Goal: Task Accomplishment & Management: Manage account settings

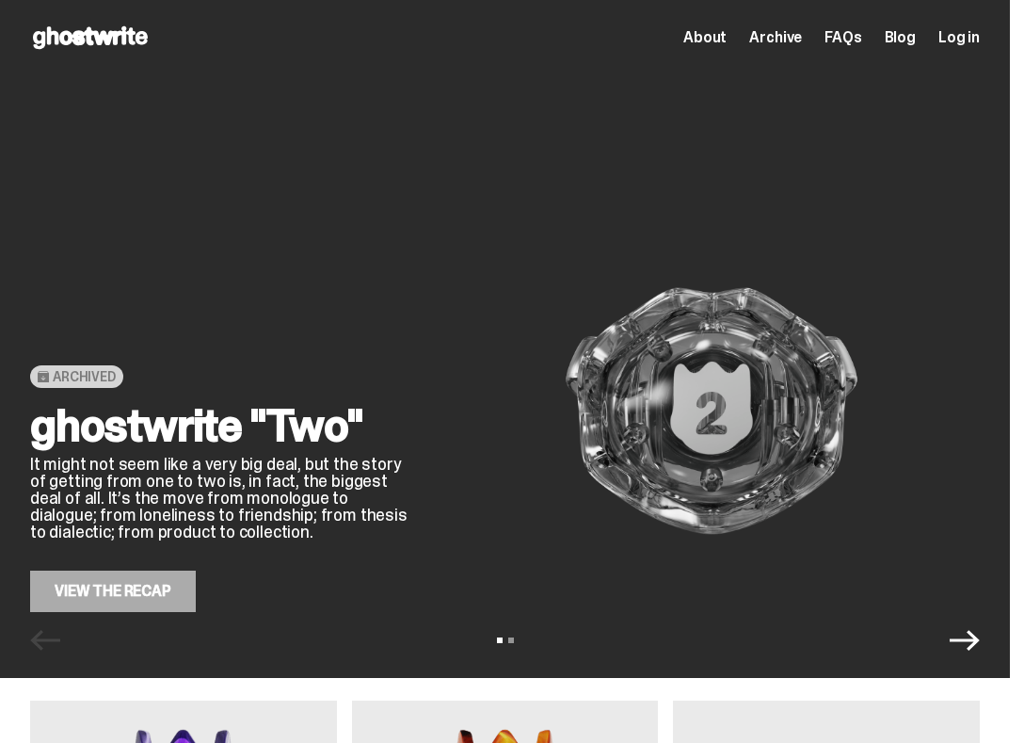
click at [802, 37] on span "Archive" at bounding box center [775, 37] width 53 height 15
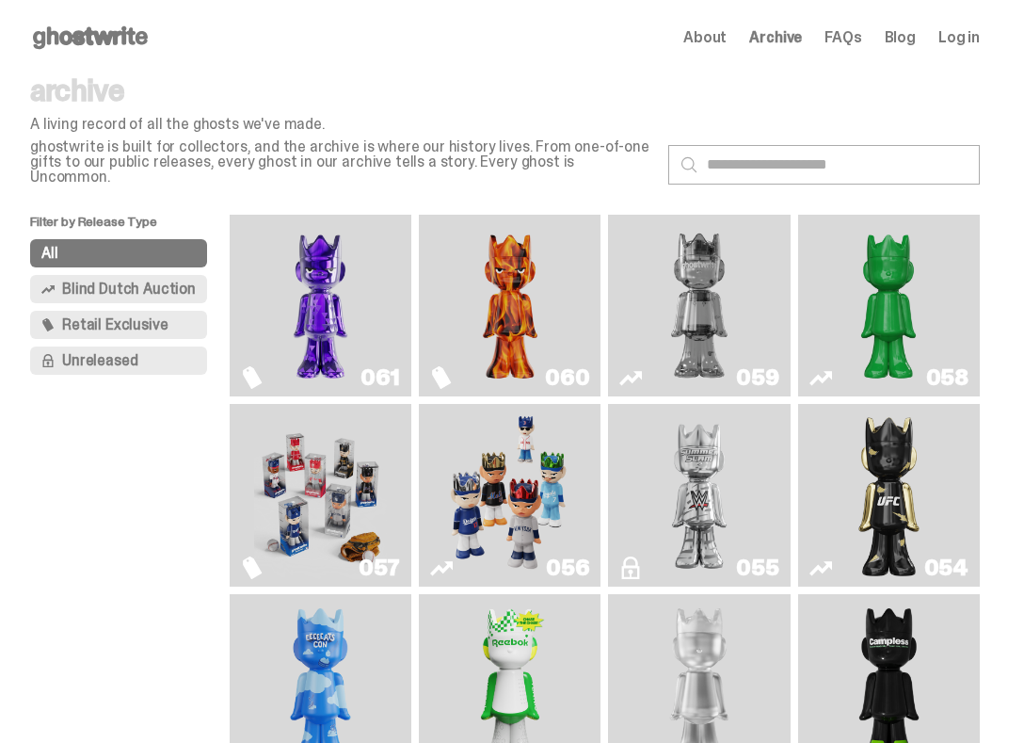
click at [316, 441] on img "Game Face (2025)" at bounding box center [321, 494] width 134 height 167
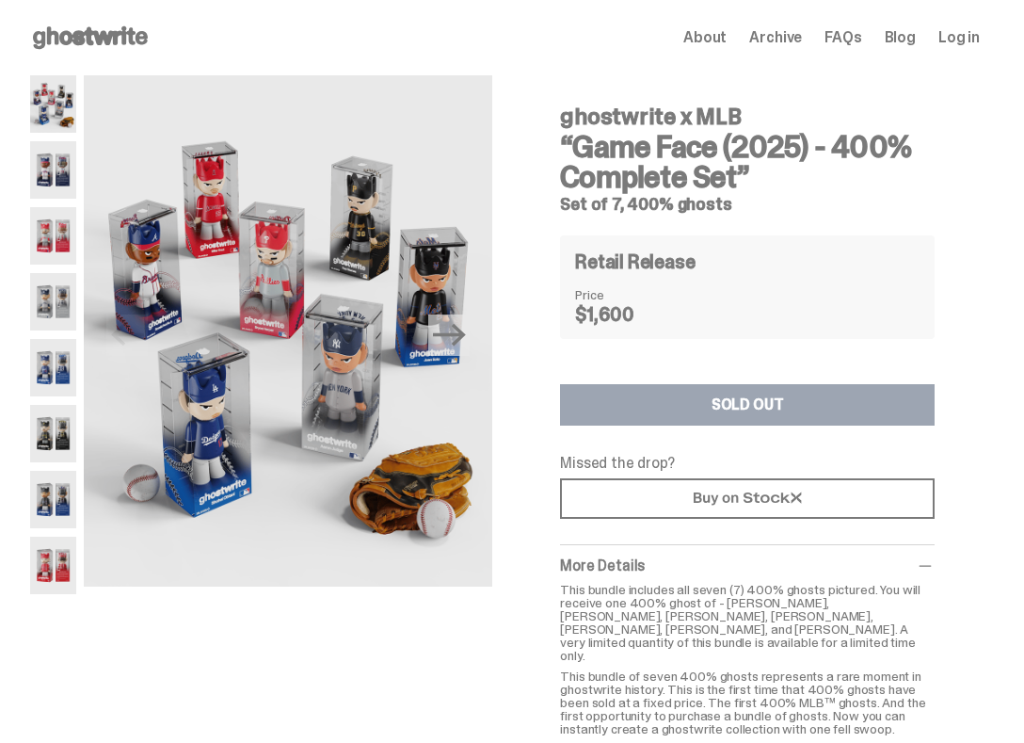
click at [980, 40] on span "Log in" at bounding box center [958, 37] width 41 height 15
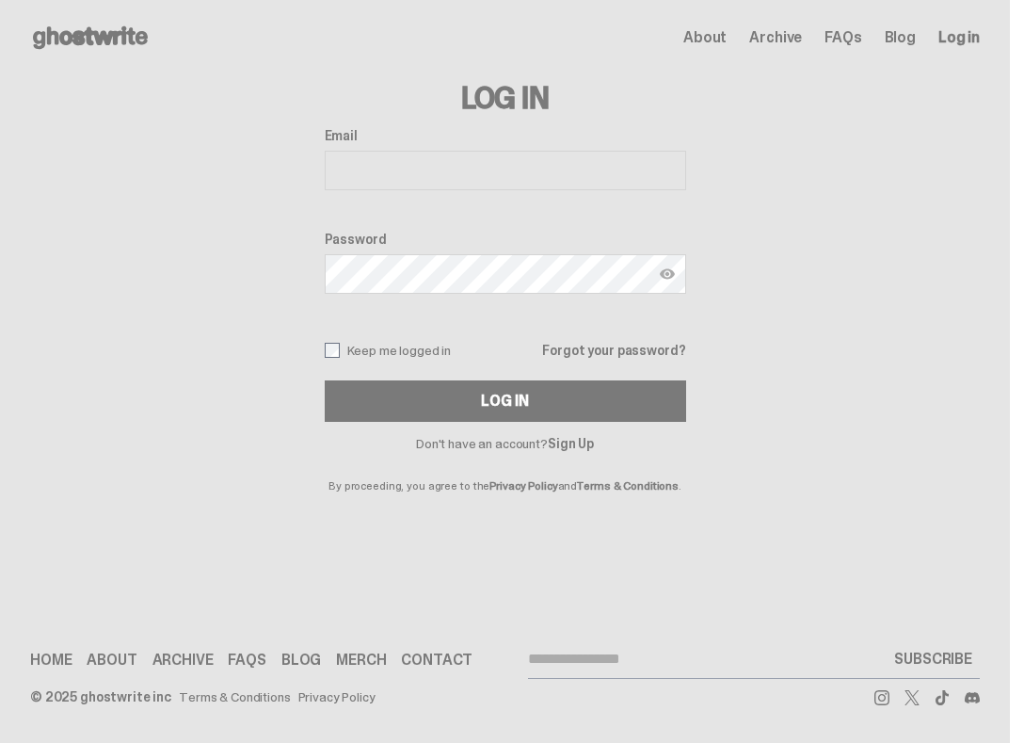
click at [431, 184] on input "Email" at bounding box center [505, 171] width 361 height 40
type input "**********"
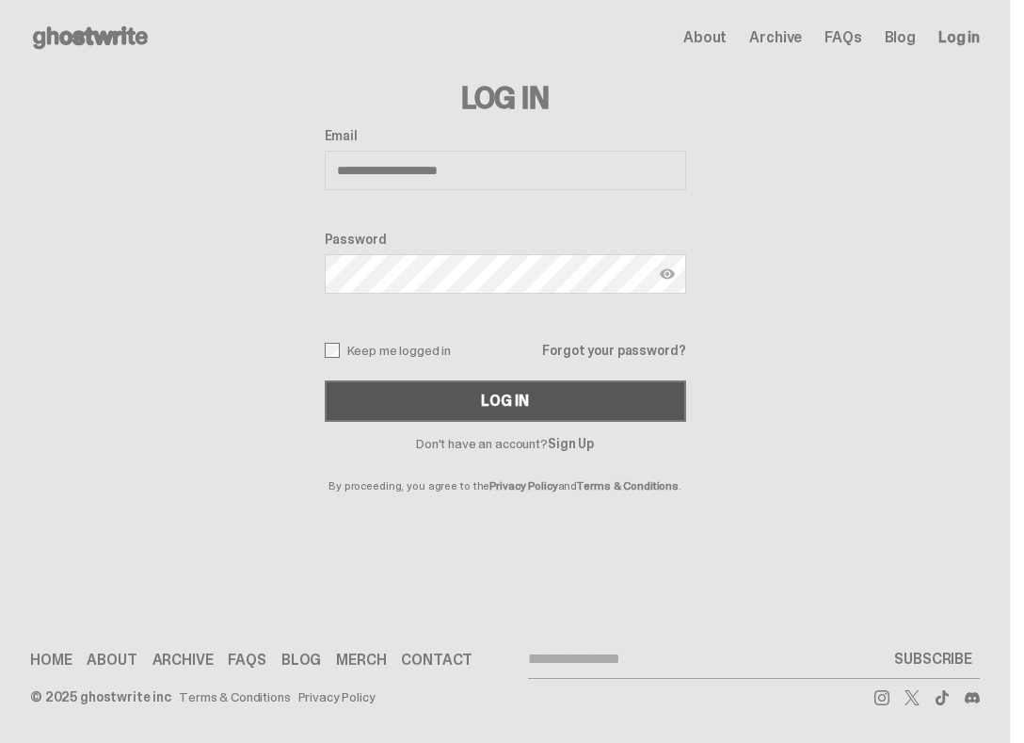
click at [452, 408] on button "Log In" at bounding box center [505, 400] width 361 height 41
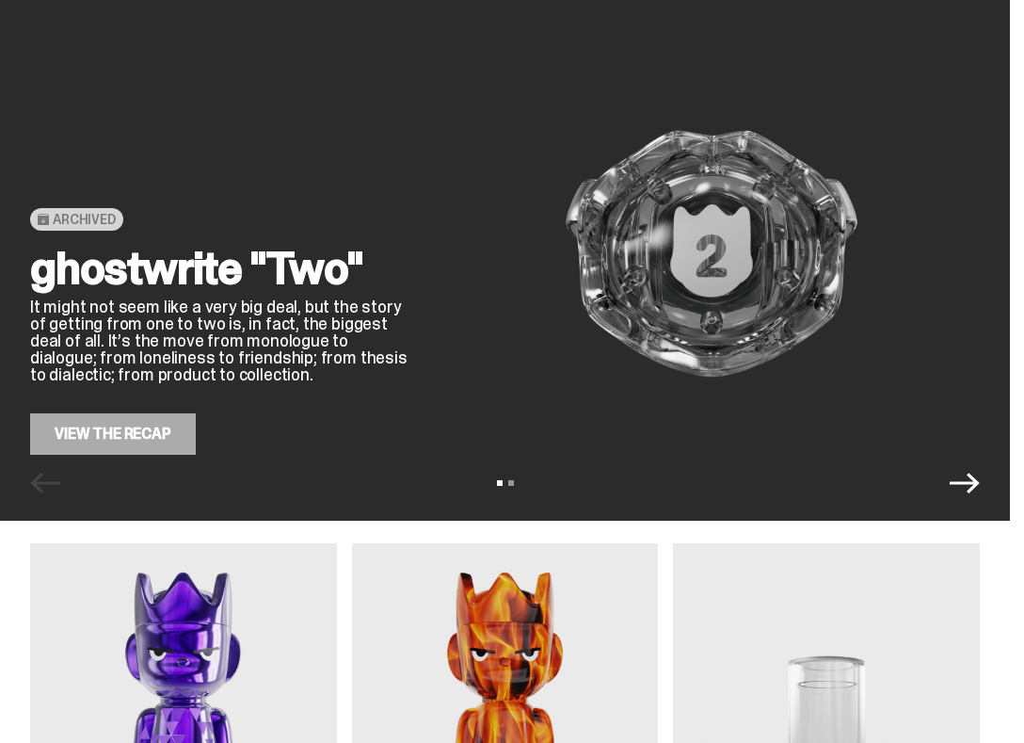
scroll to position [507, 0]
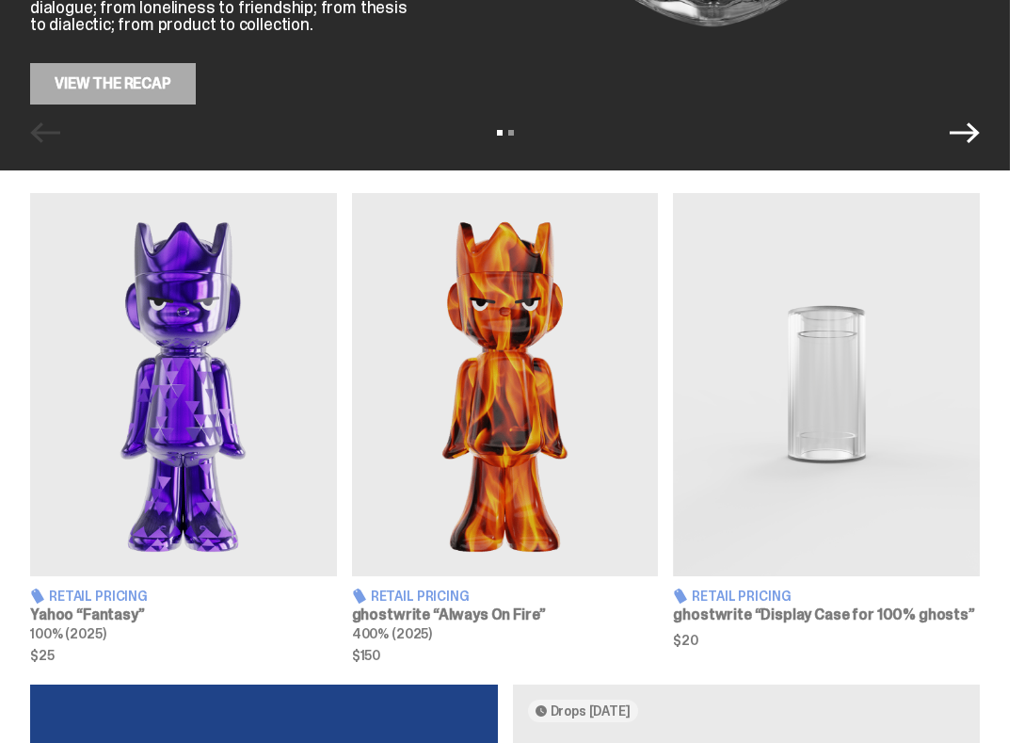
click at [154, 410] on img at bounding box center [183, 384] width 307 height 383
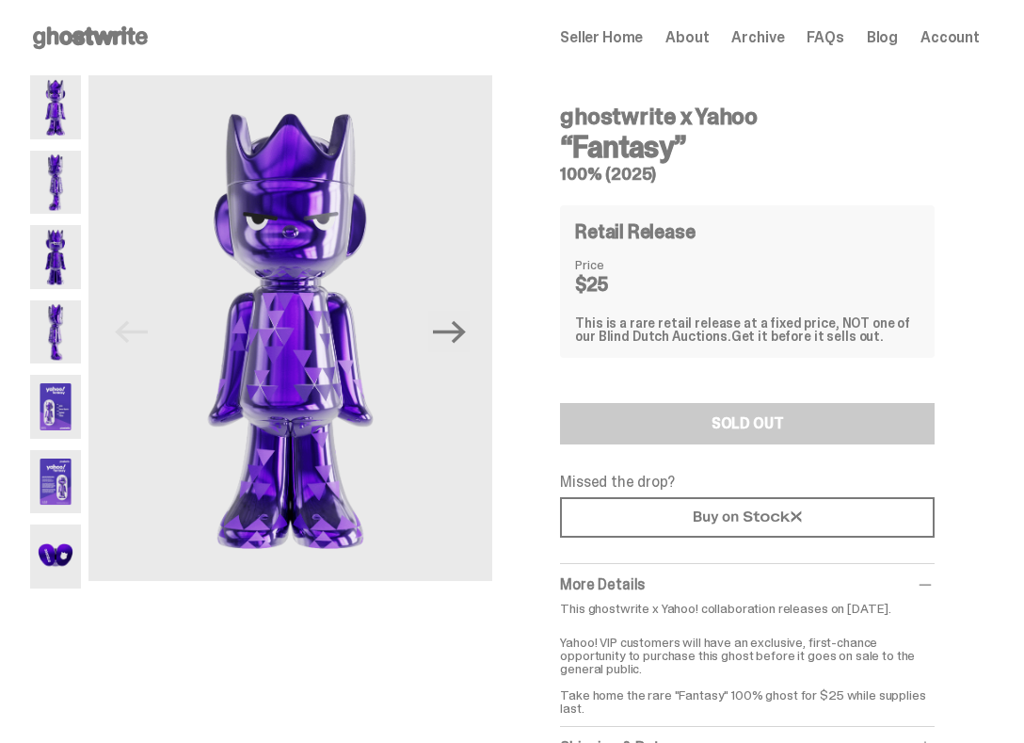
click at [88, 37] on use at bounding box center [90, 37] width 115 height 23
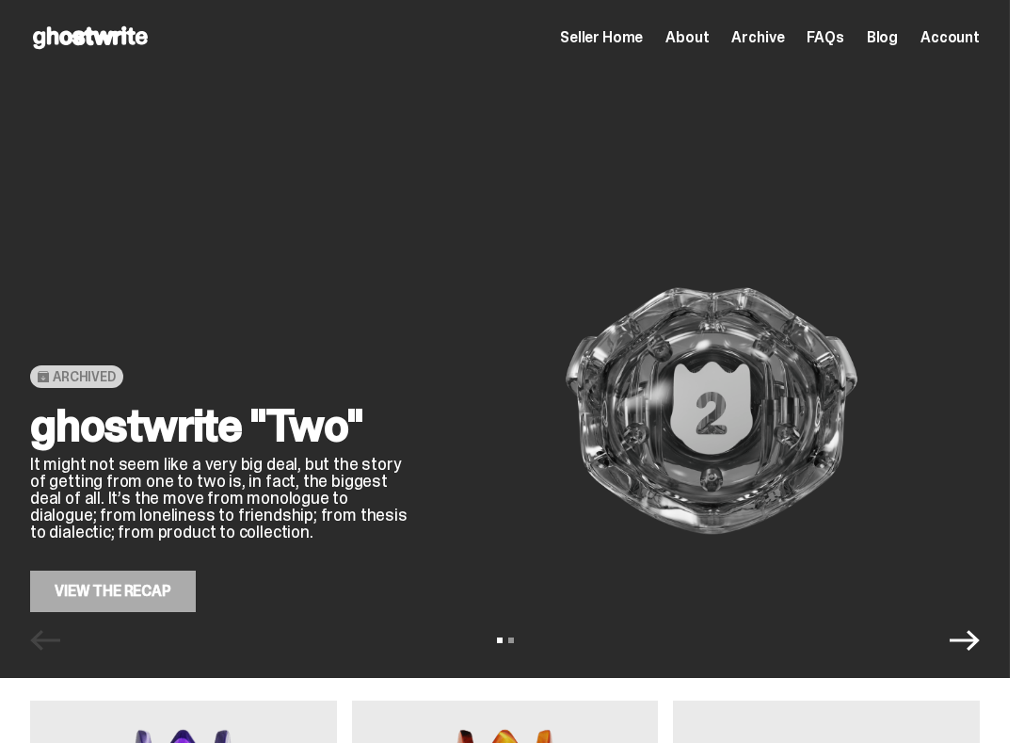
click at [763, 40] on span "Archive" at bounding box center [757, 37] width 53 height 15
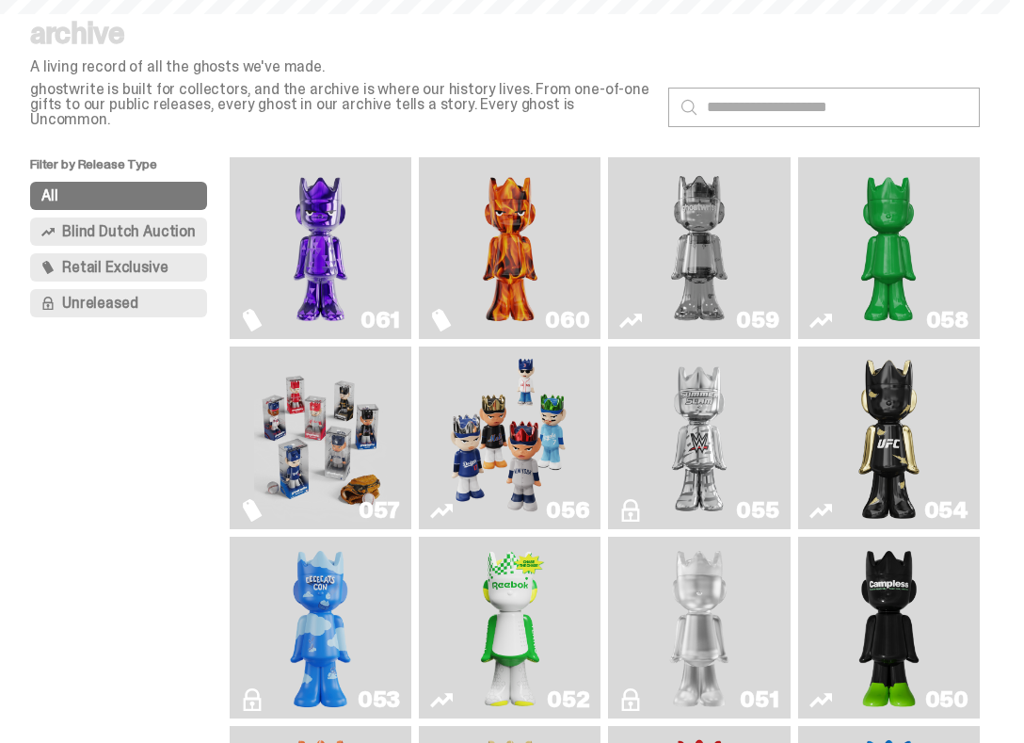
scroll to position [70, 0]
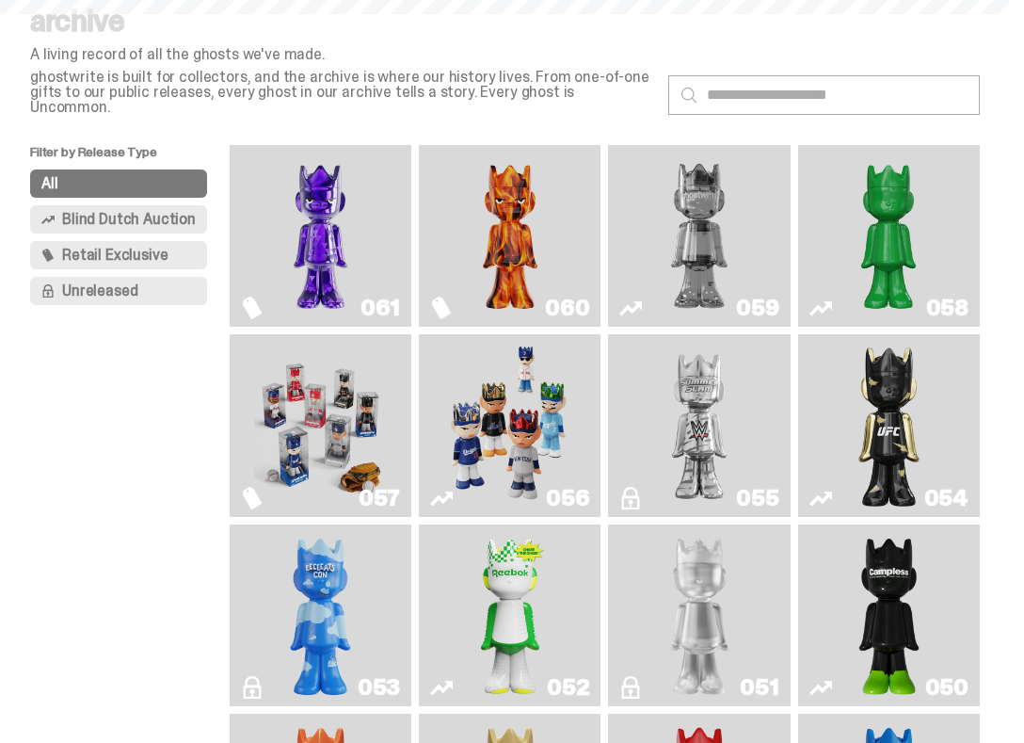
click at [283, 389] on img "Game Face (2025)" at bounding box center [321, 425] width 134 height 167
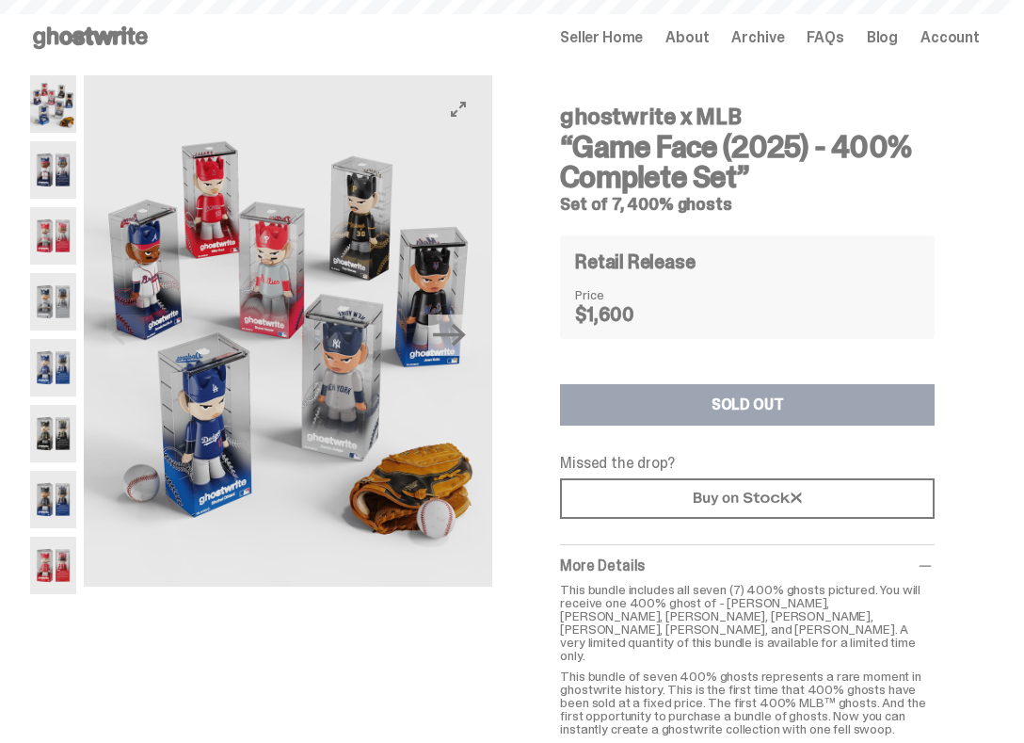
scroll to position [36, 0]
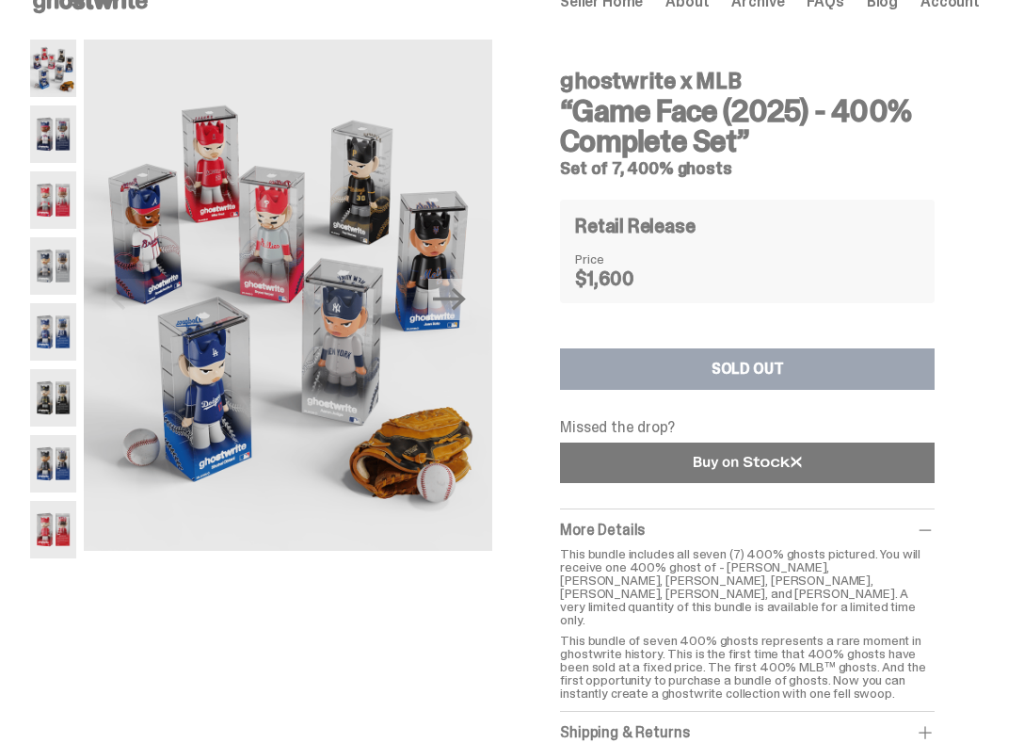
click at [678, 451] on link at bounding box center [747, 462] width 375 height 40
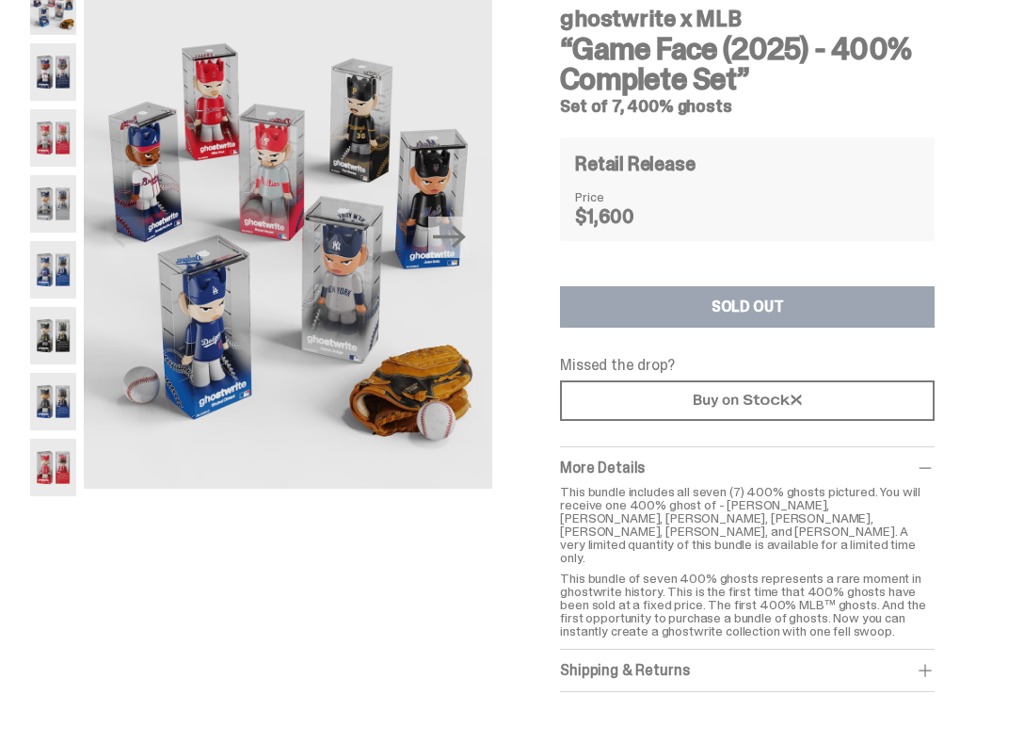
scroll to position [0, 0]
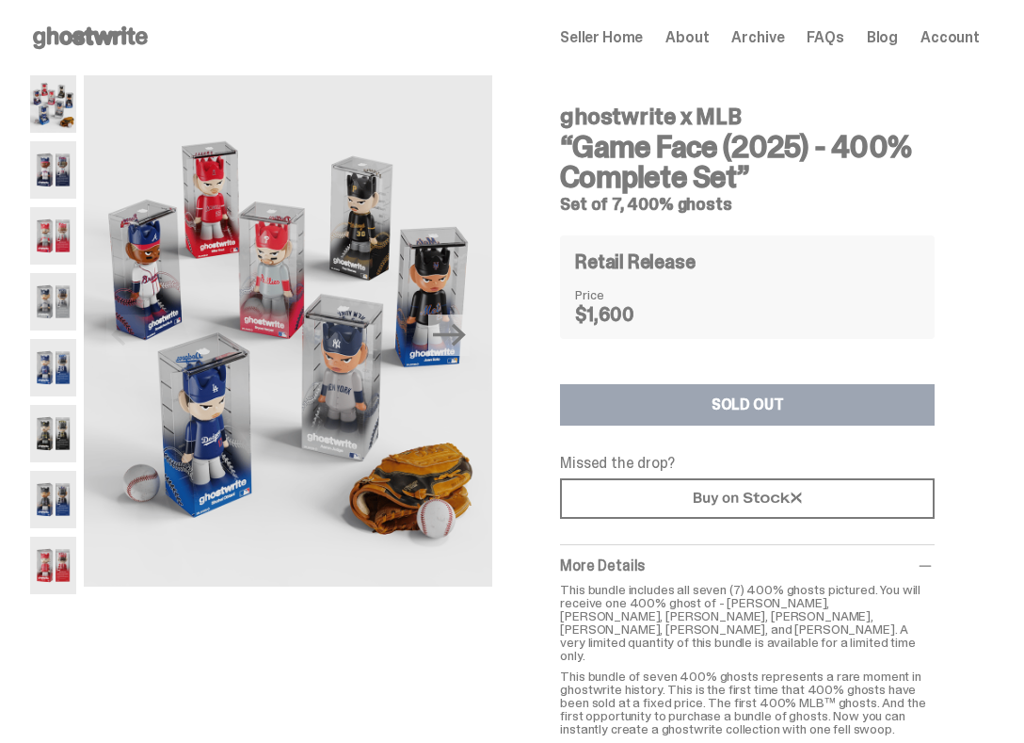
click at [711, 385] on div "ghostwrite x MLB “Game Face (2025) - 400% Complete Set” Set of 7, 400% ghosts R…" at bounding box center [747, 439] width 375 height 699
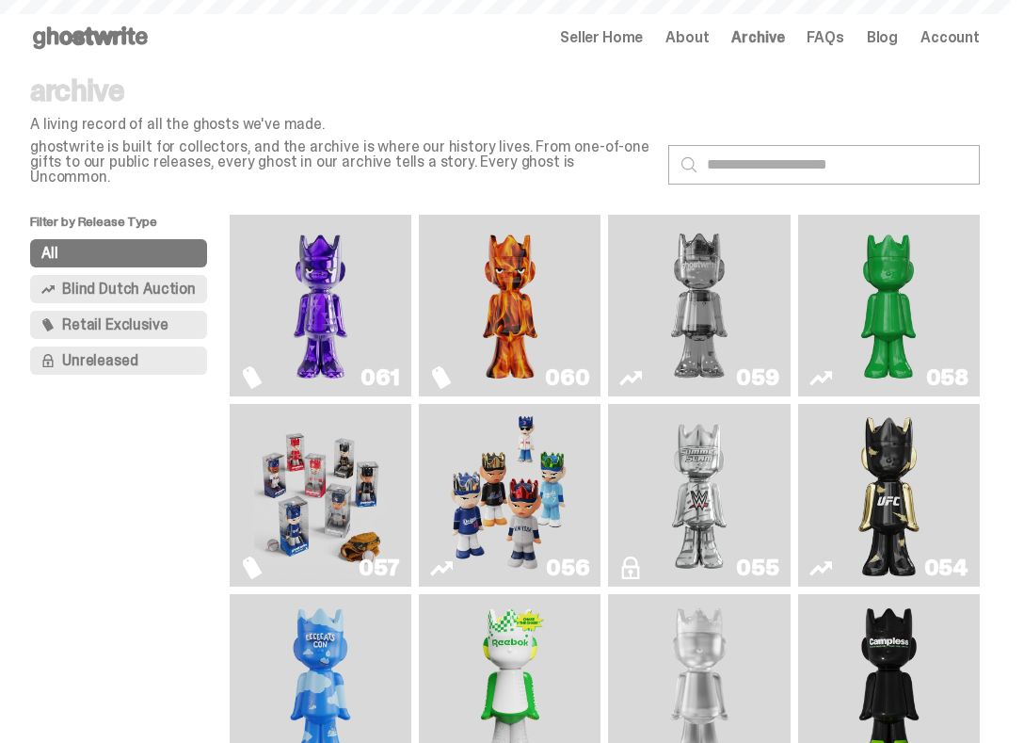
scroll to position [70, 0]
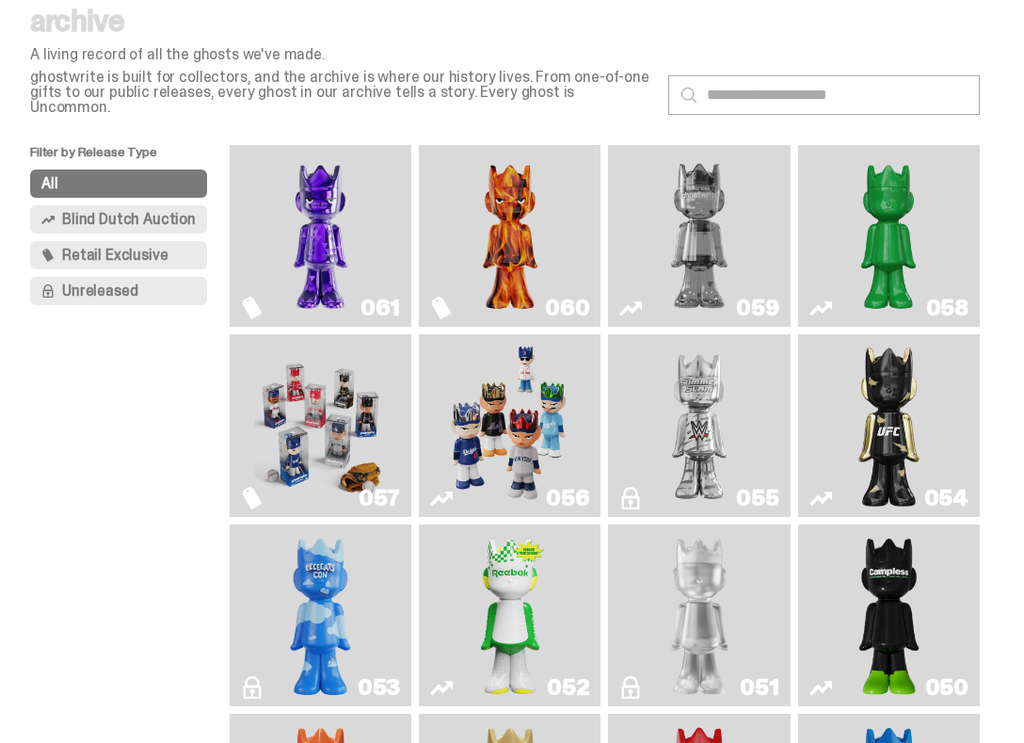
click at [327, 404] on img "Game Face (2025)" at bounding box center [321, 425] width 134 height 167
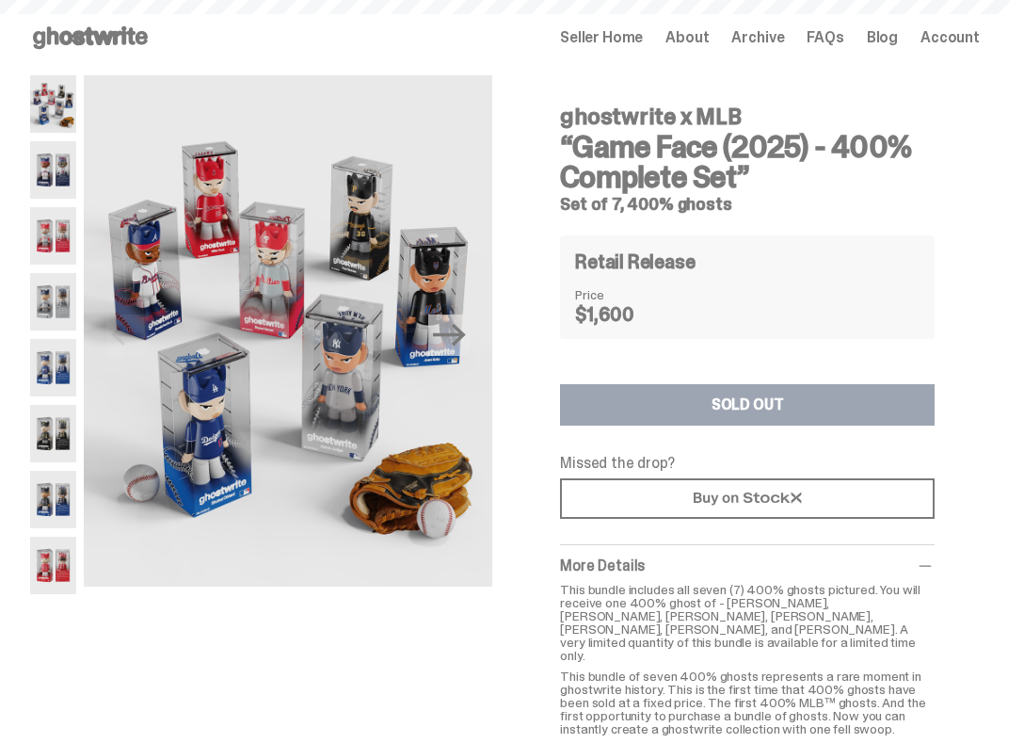
click at [620, 33] on span "Seller Home" at bounding box center [601, 37] width 83 height 15
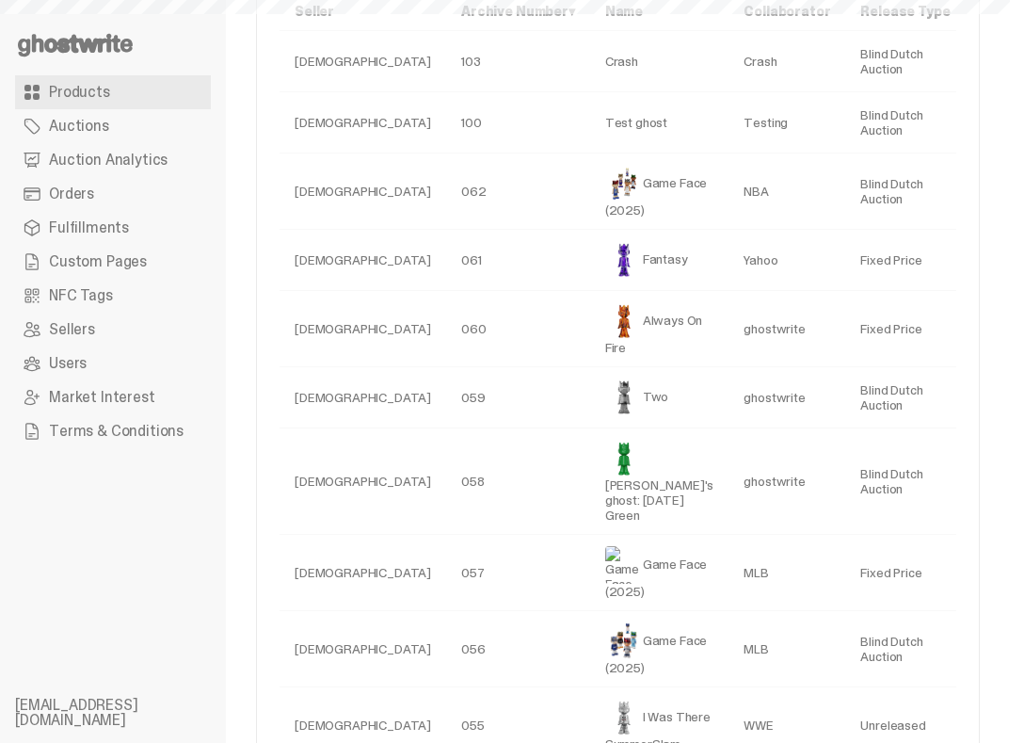
select select
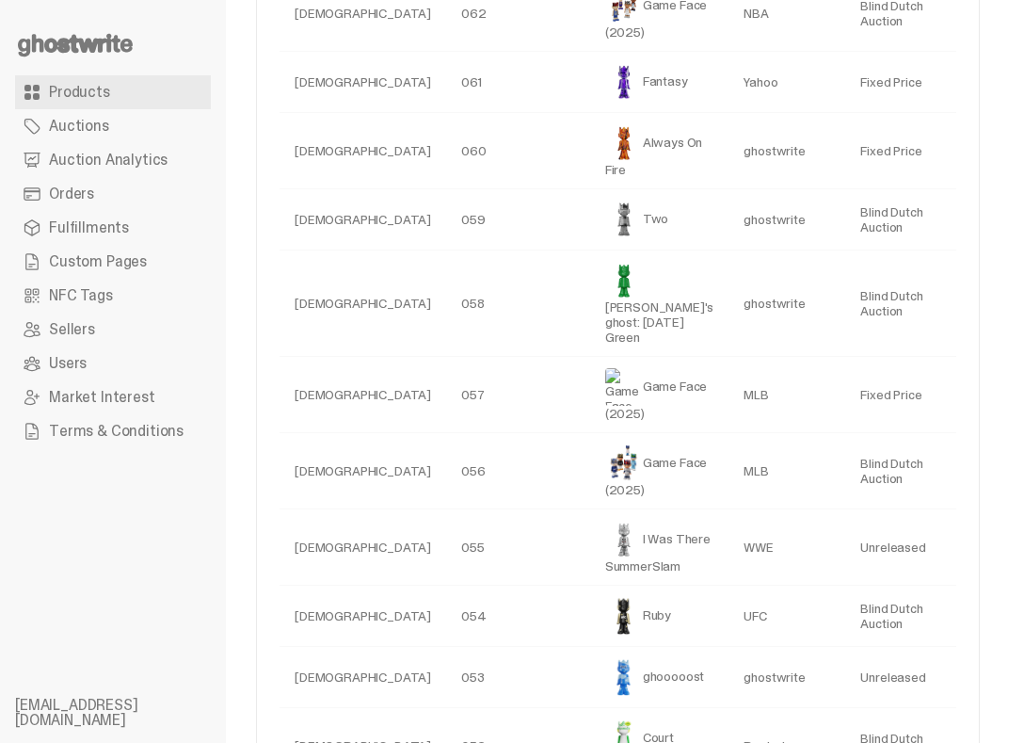
scroll to position [0, 145]
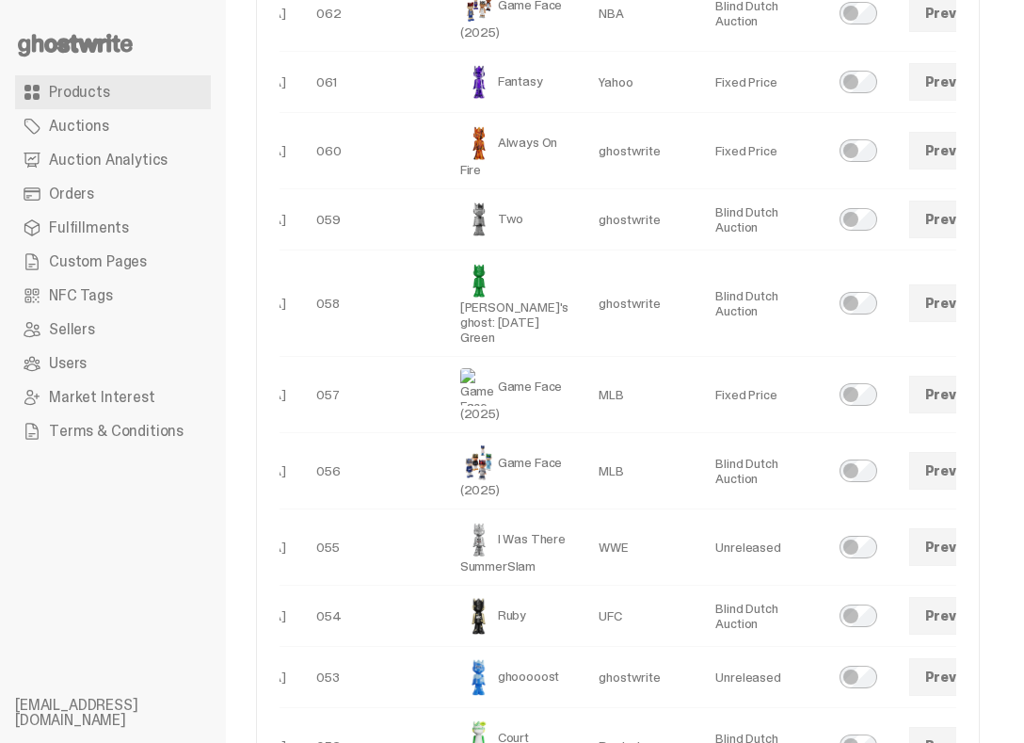
click at [1003, 413] on link at bounding box center [1022, 395] width 38 height 38
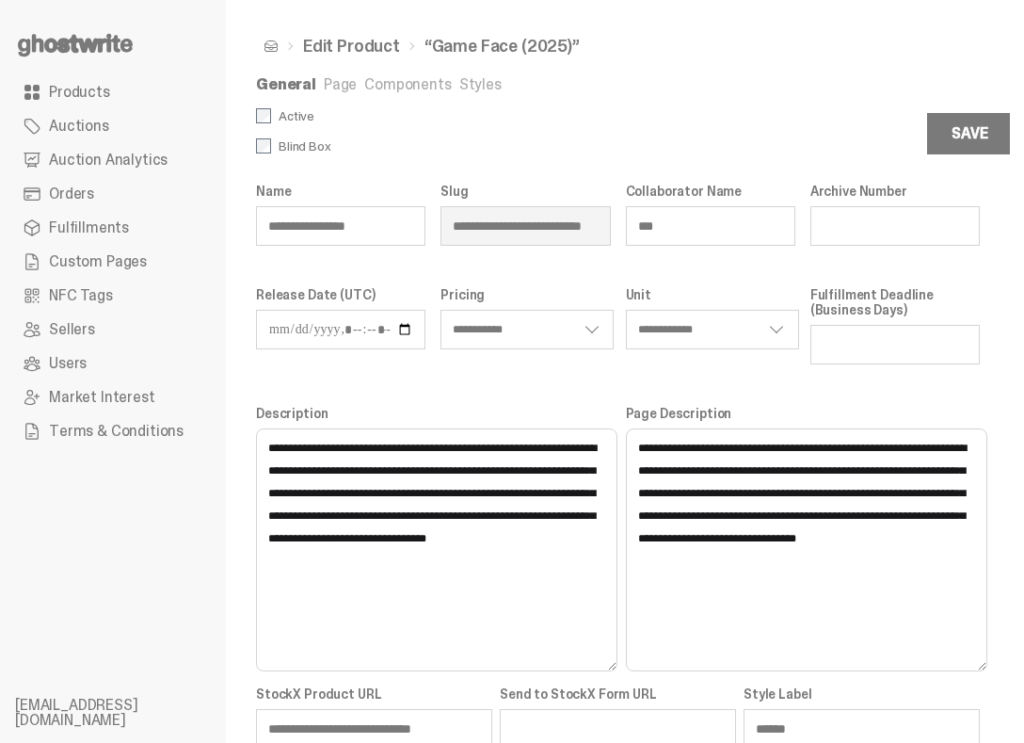
click at [670, 336] on select "**********" at bounding box center [712, 330] width 173 height 40
click at [471, 79] on link "Styles" at bounding box center [480, 84] width 42 height 20
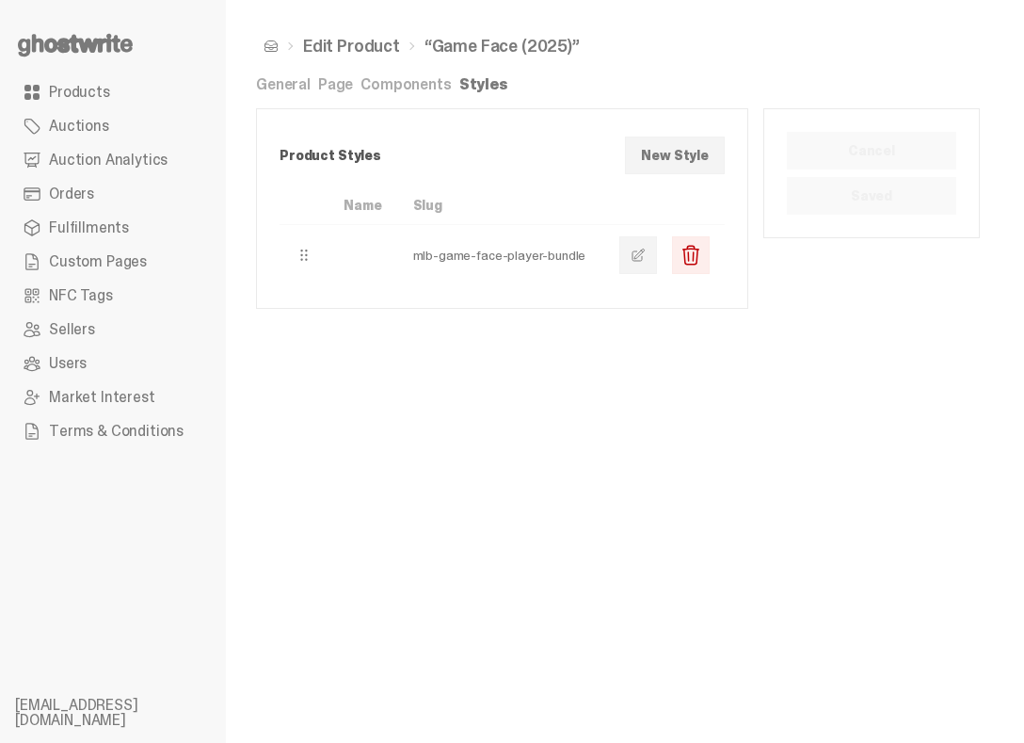
click at [416, 72] on div "**********" at bounding box center [618, 371] width 784 height 743
click at [399, 88] on link "Components" at bounding box center [406, 84] width 90 height 20
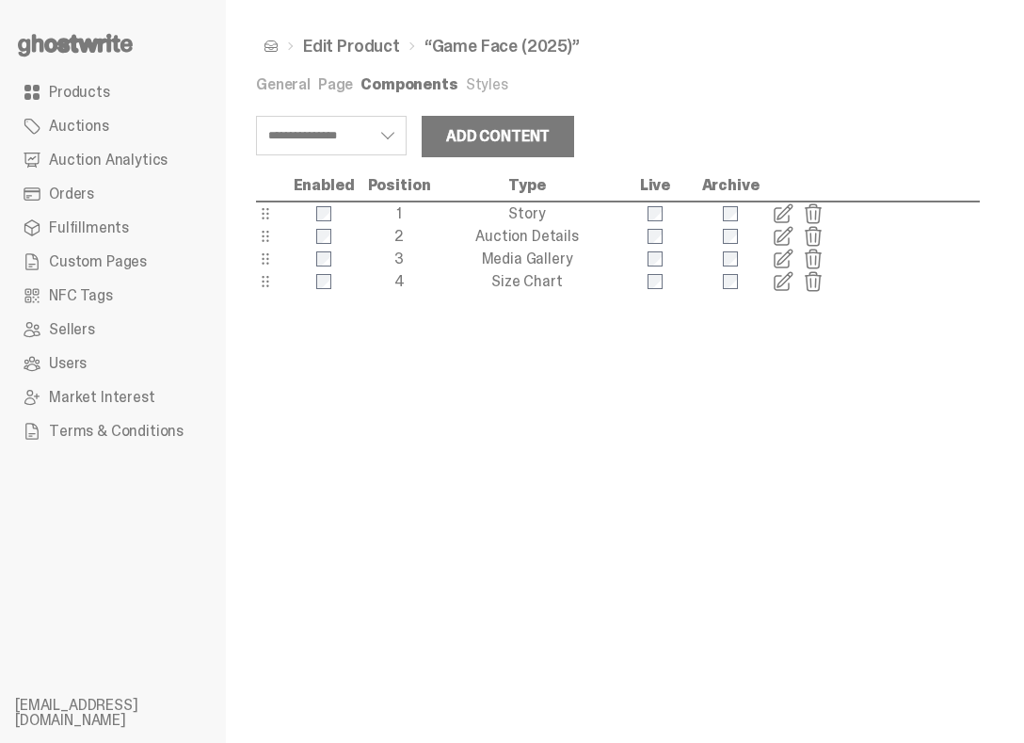
click at [334, 87] on link "Page" at bounding box center [335, 84] width 35 height 20
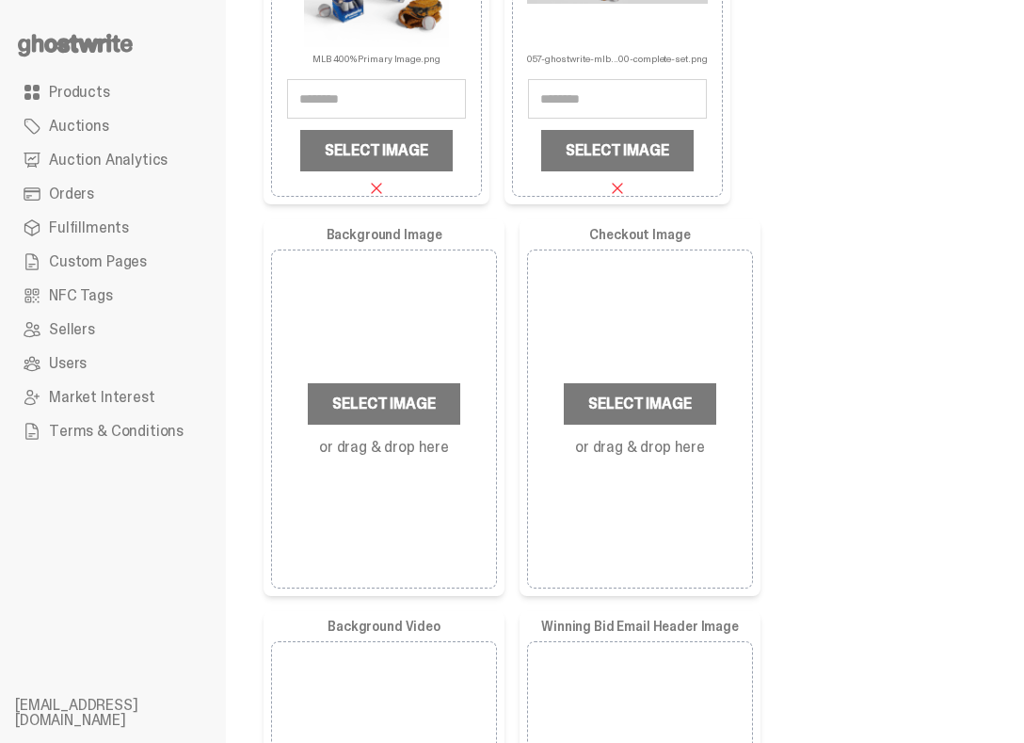
scroll to position [1233, 0]
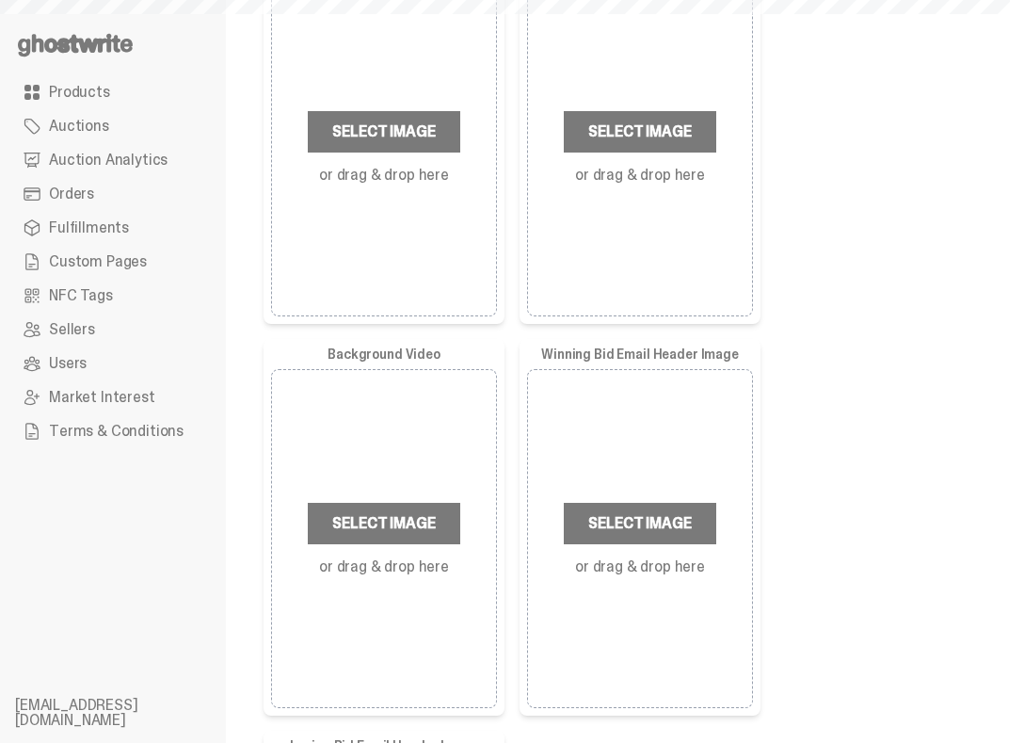
select select
select select "********"
select select "*********"
select select "**********"
